Goal: Understand process/instructions: Learn how to perform a task or action

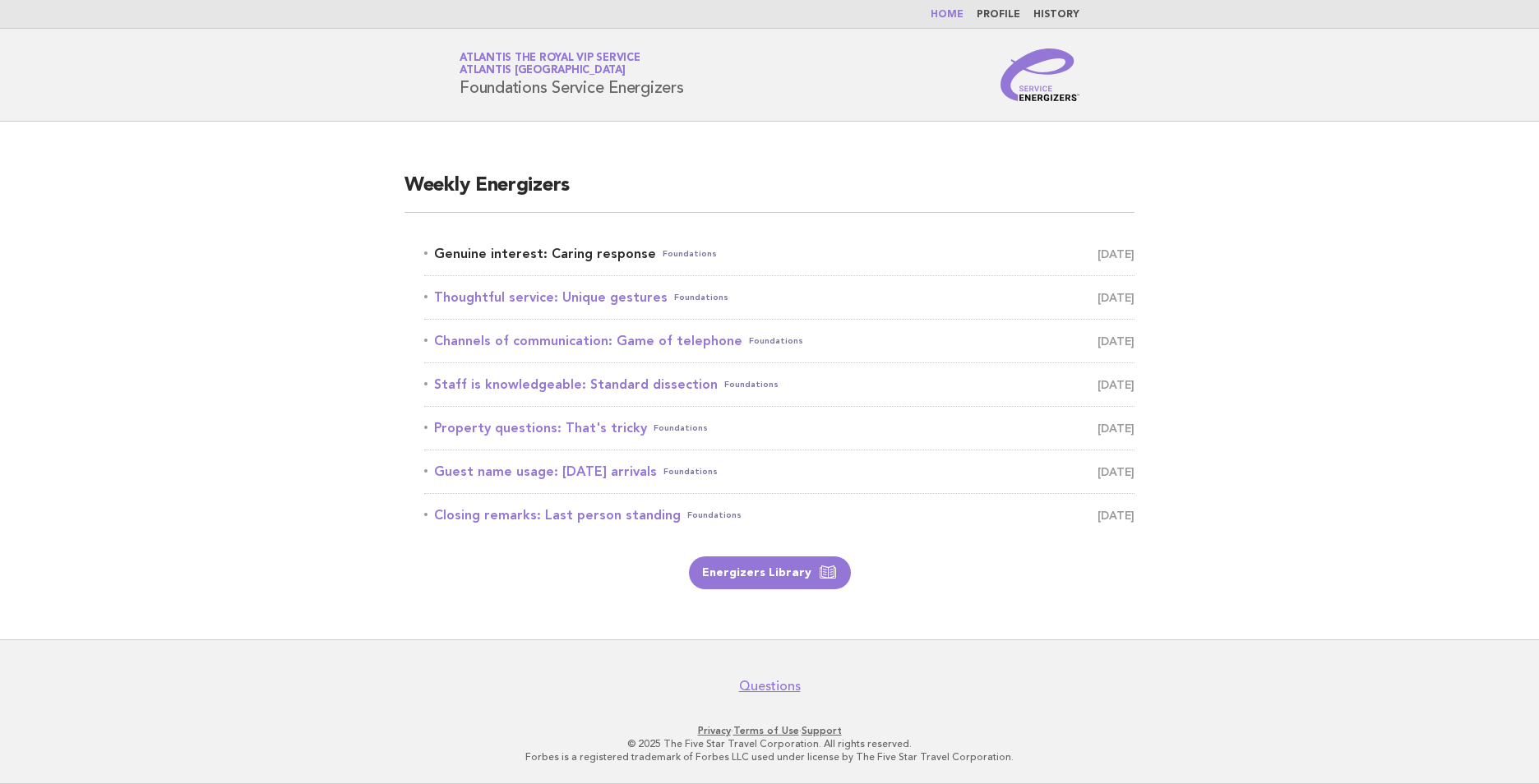
click at [582, 254] on link "Genuine interest: Caring response Foundations August 27" at bounding box center [779, 254] width 710 height 23
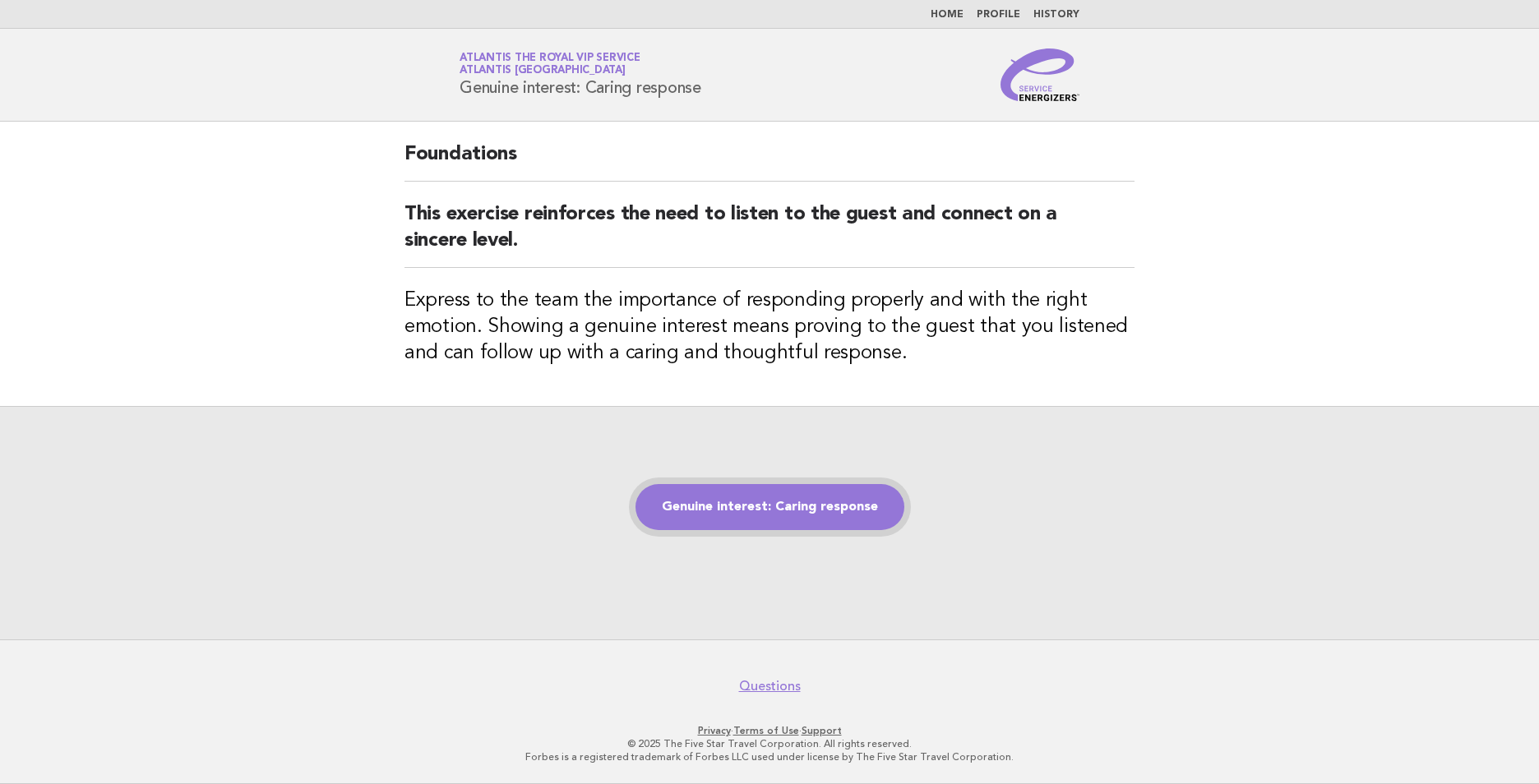
click at [853, 499] on link "Genuine interest: Caring response" at bounding box center [770, 507] width 269 height 46
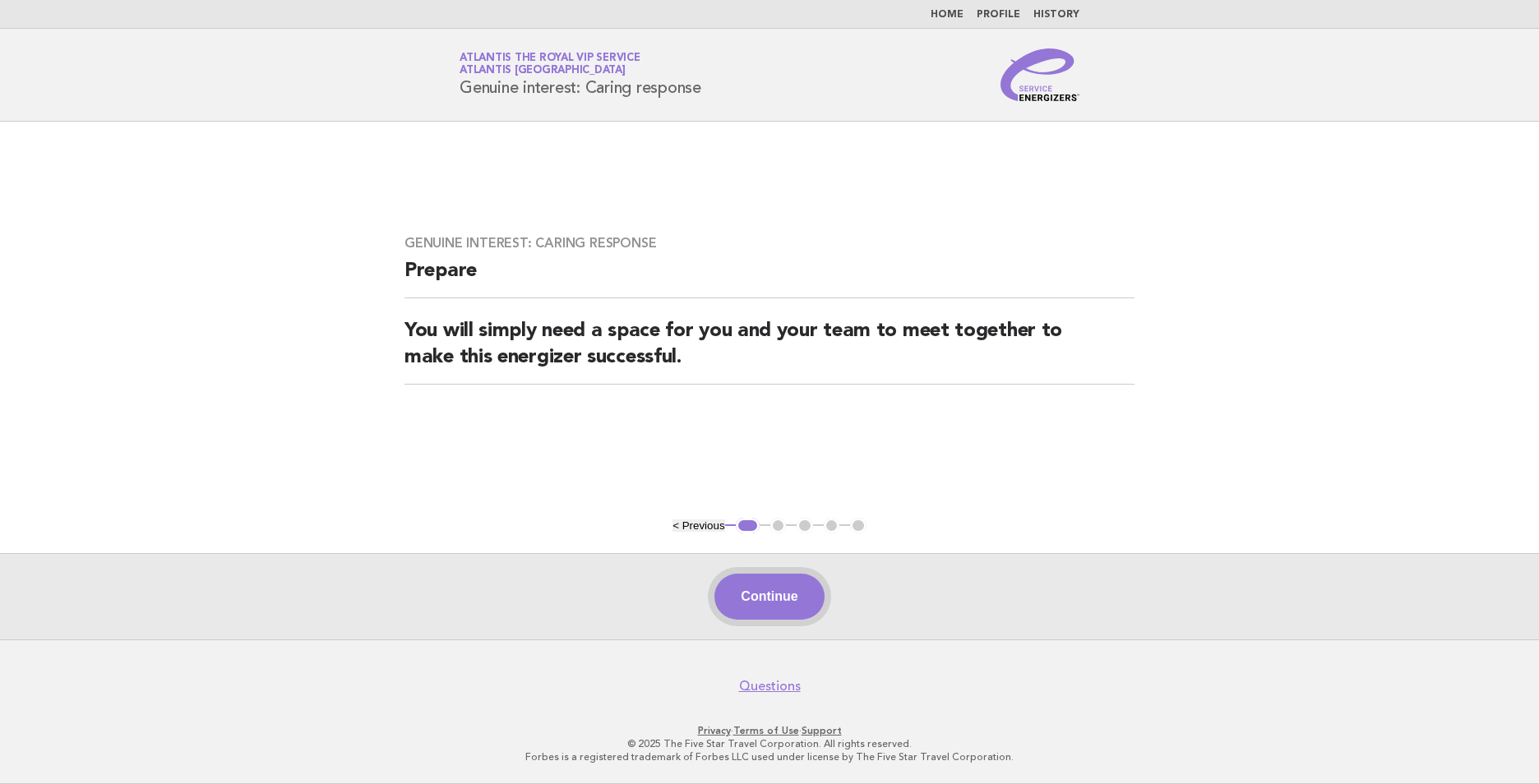
click at [786, 594] on button "Continue" at bounding box center [769, 597] width 109 height 46
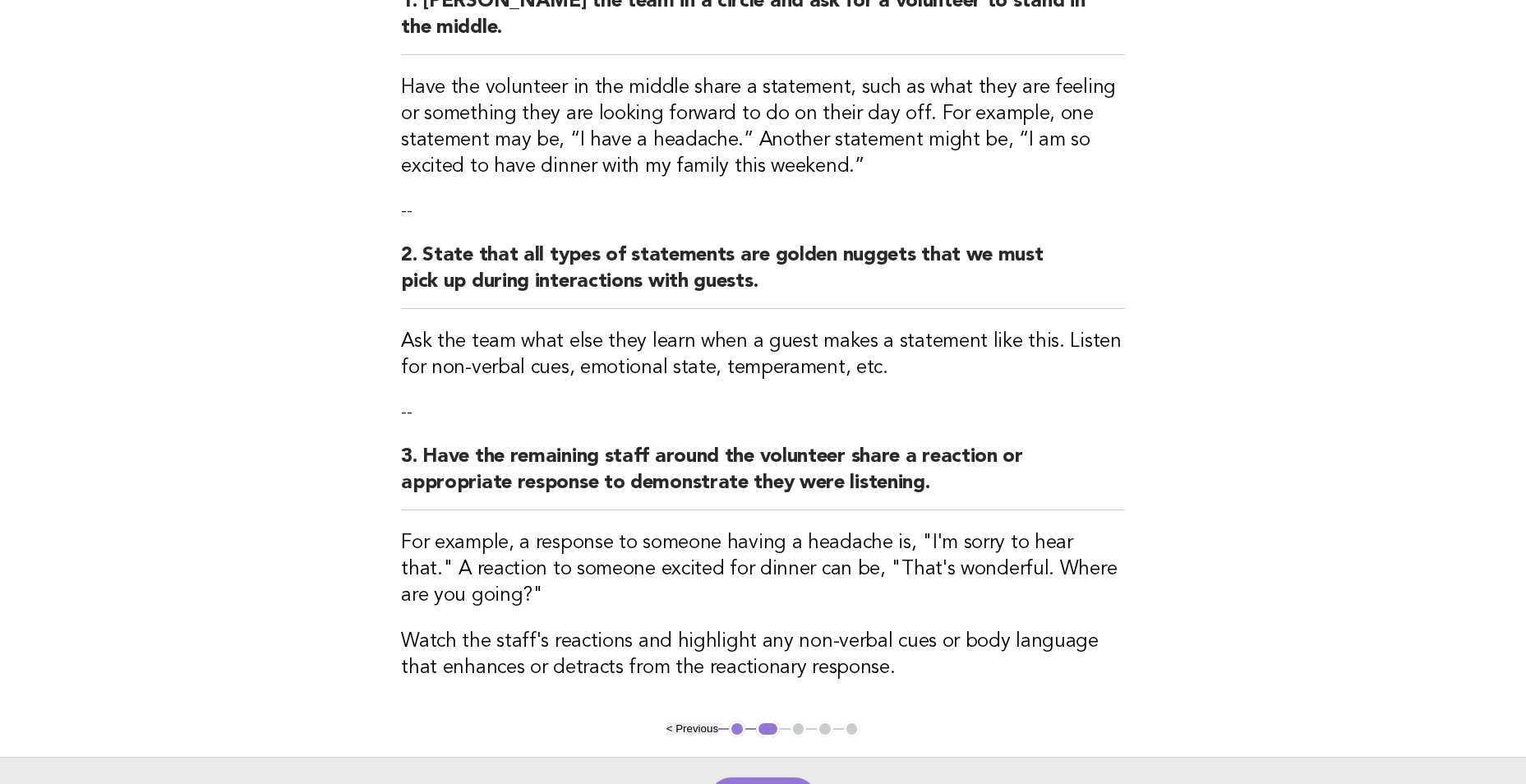
scroll to position [247, 0]
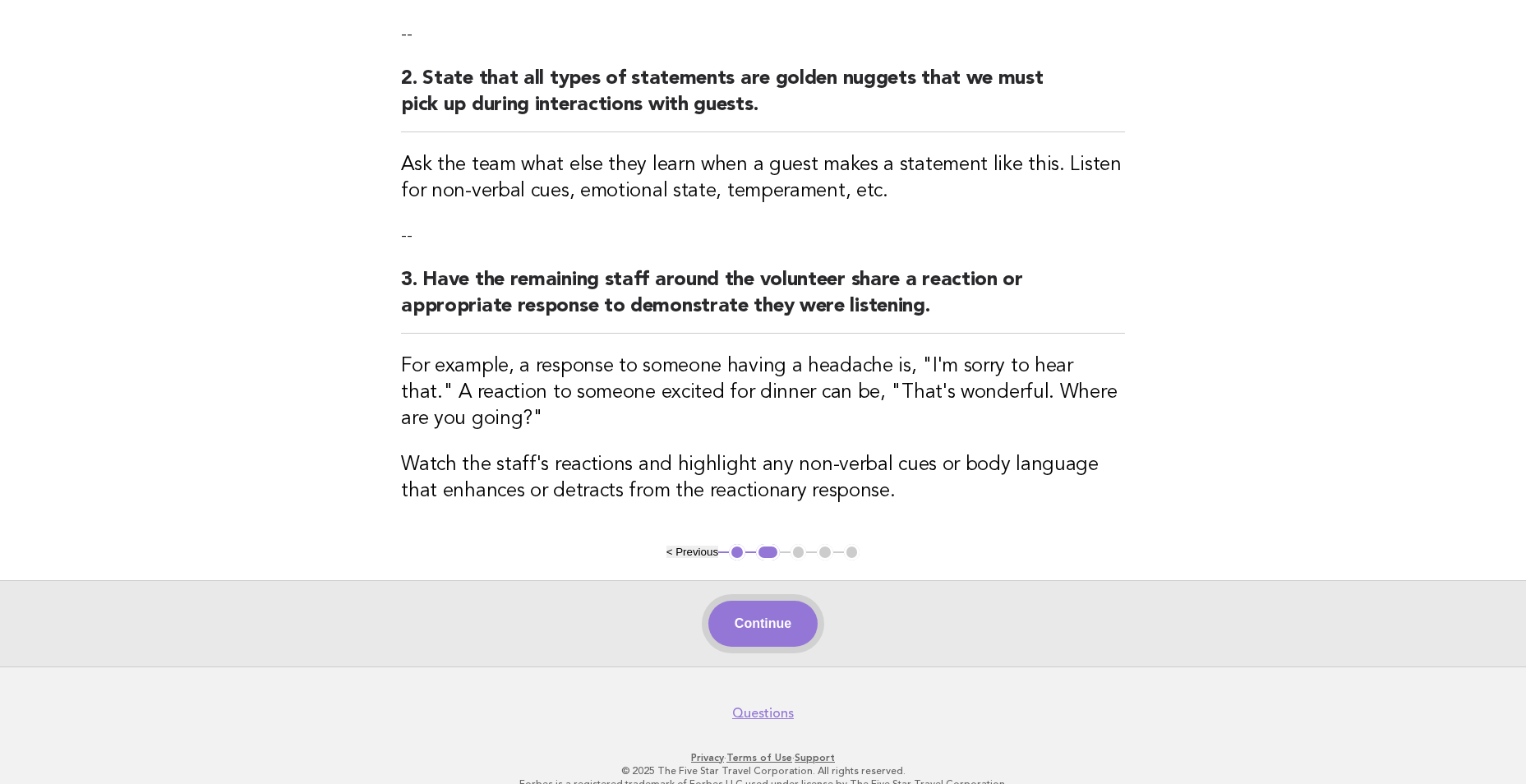
click at [803, 600] on button "Continue" at bounding box center [763, 623] width 109 height 46
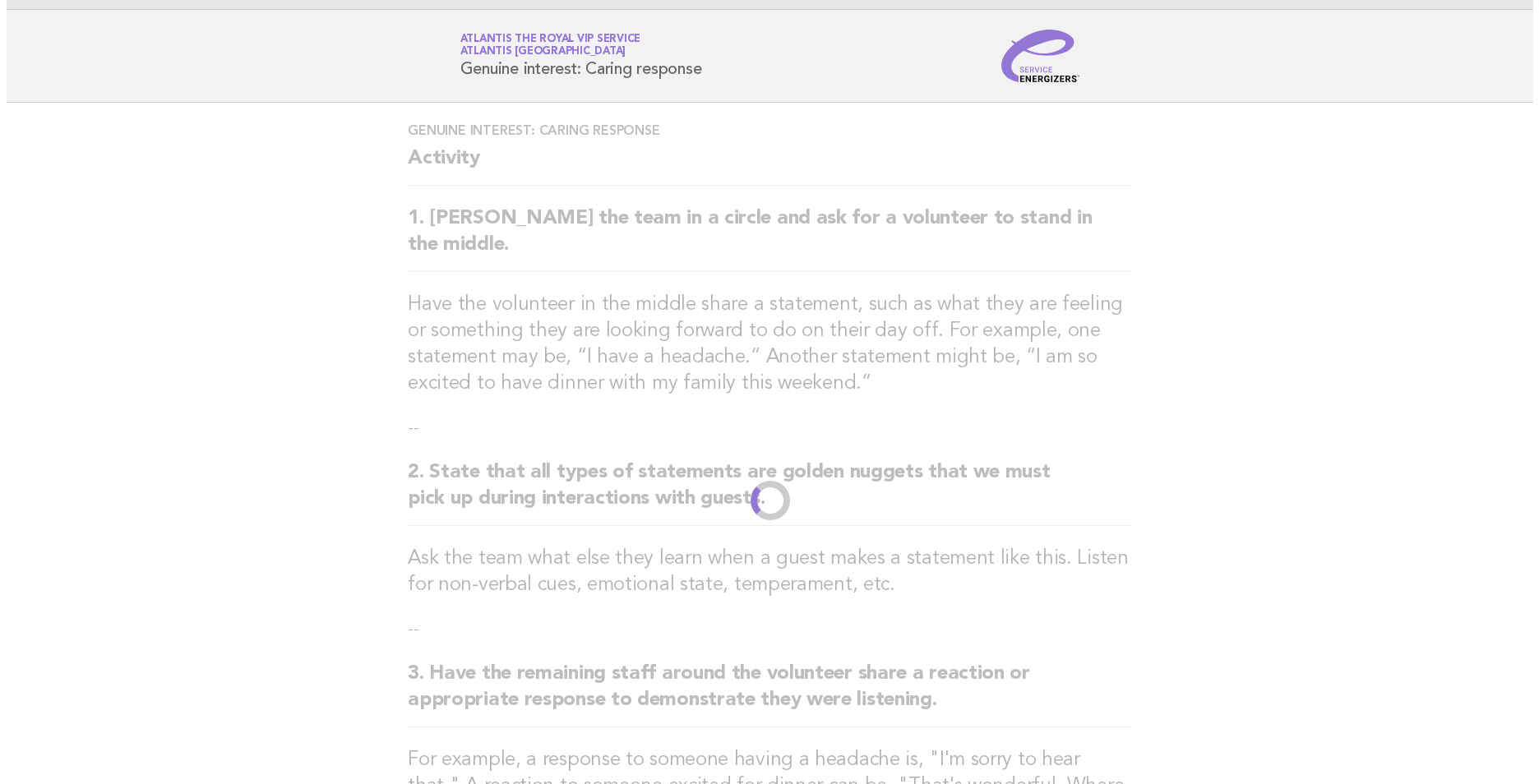
scroll to position [0, 0]
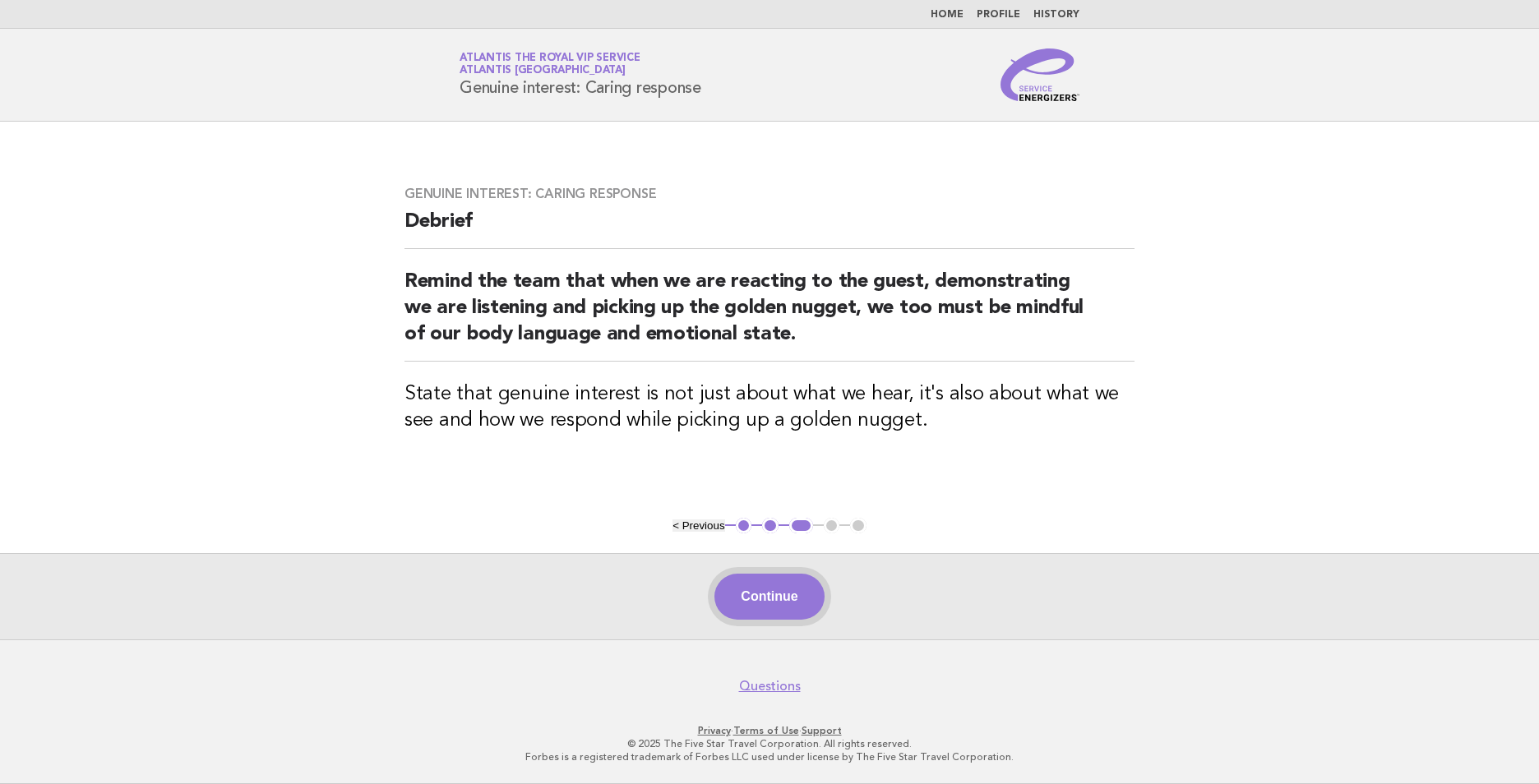
click at [784, 593] on button "Continue" at bounding box center [769, 597] width 109 height 46
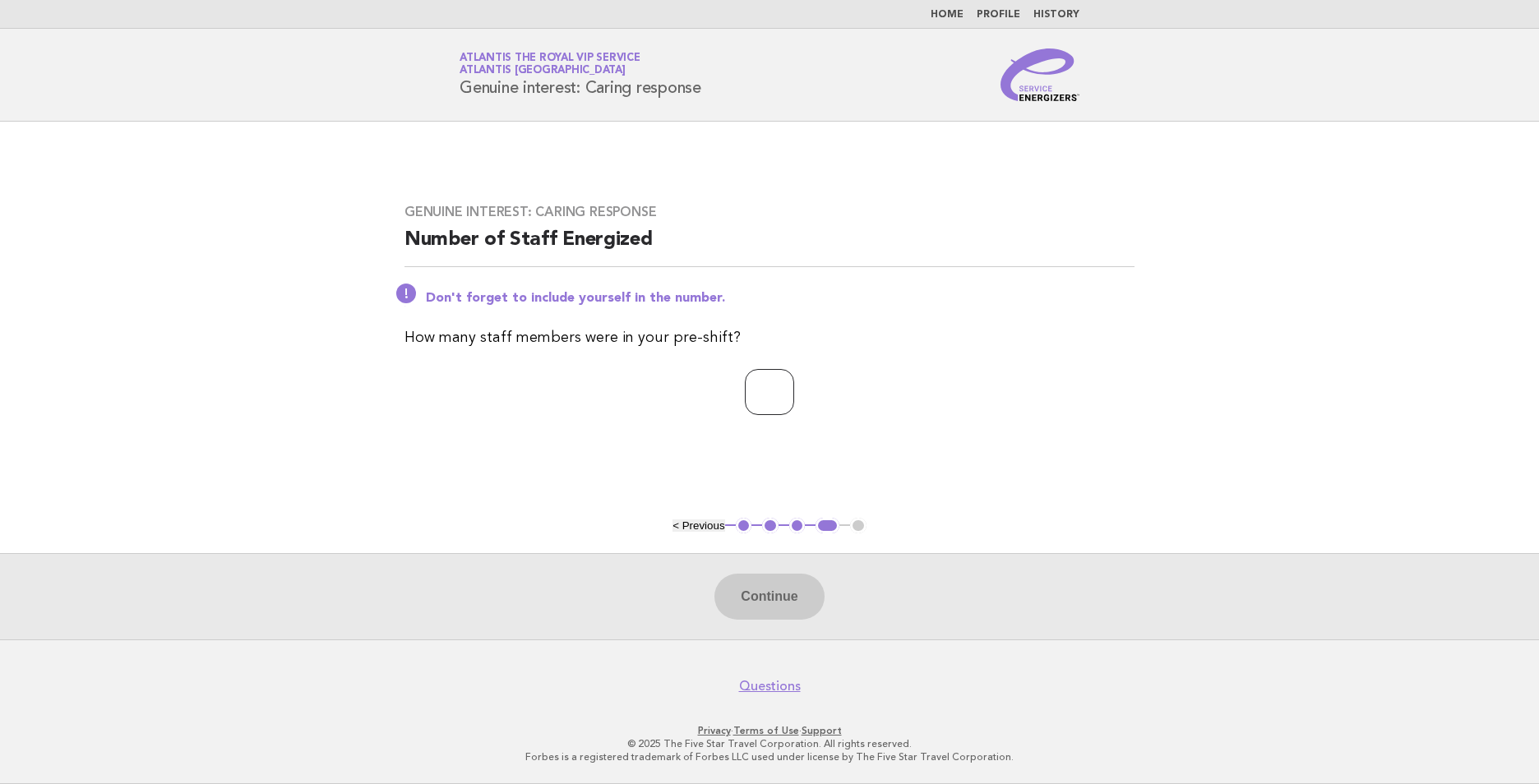
click at [755, 404] on input "number" at bounding box center [770, 392] width 50 height 46
type input "**"
click at [779, 604] on button "Continue" at bounding box center [769, 597] width 109 height 46
